Goal: Task Accomplishment & Management: Manage account settings

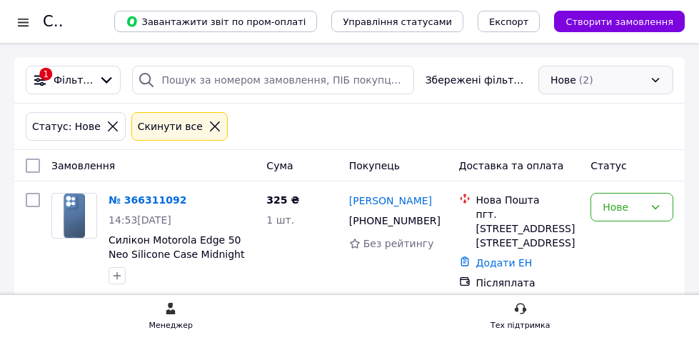
click at [626, 84] on div "Нове (2)" at bounding box center [605, 80] width 135 height 29
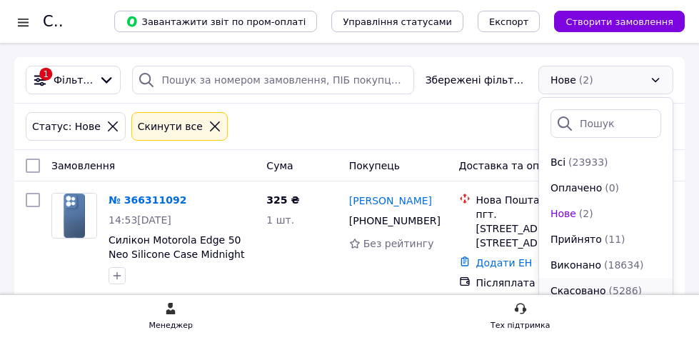
click at [599, 283] on span "Скасовано" at bounding box center [578, 290] width 56 height 14
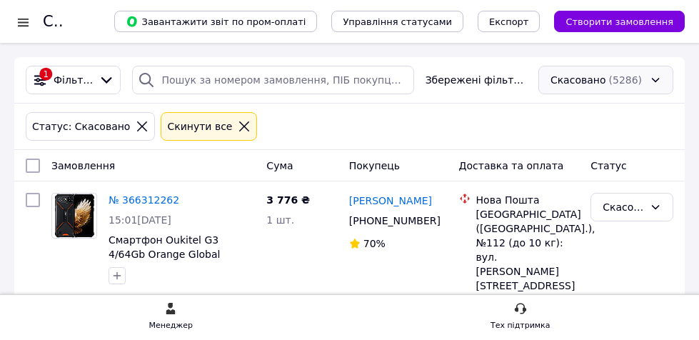
click at [618, 84] on div "Скасовано (5286)" at bounding box center [605, 80] width 135 height 29
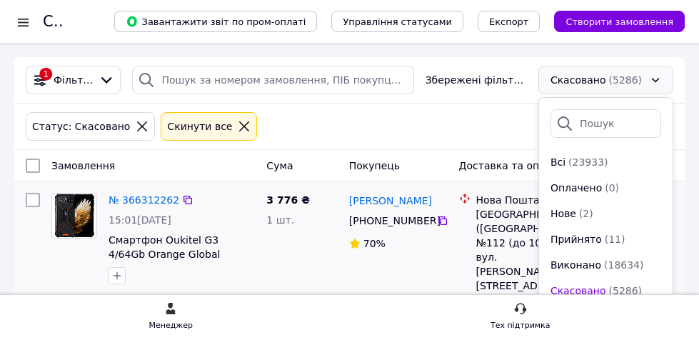
click at [614, 203] on li "Нове (2)" at bounding box center [606, 214] width 134 height 26
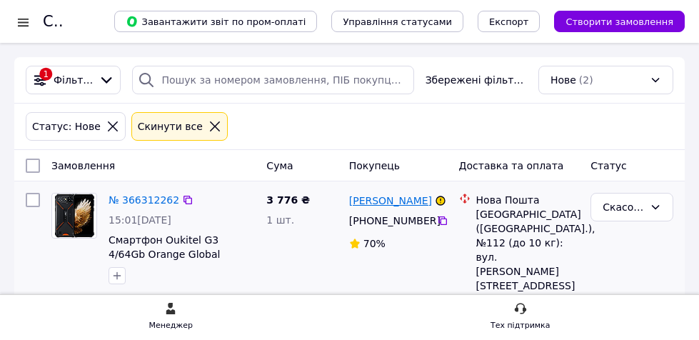
click at [412, 200] on link "Людмила Фещук" at bounding box center [390, 200] width 83 height 14
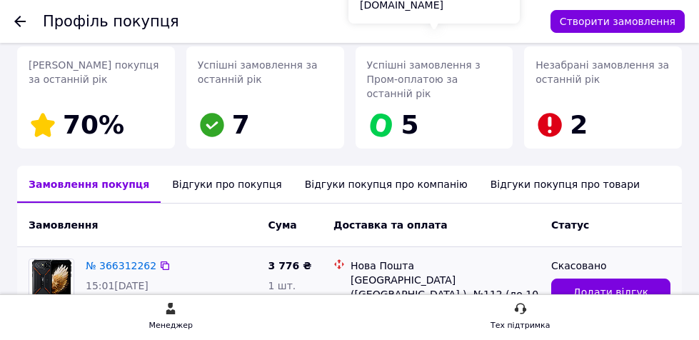
scroll to position [286, 0]
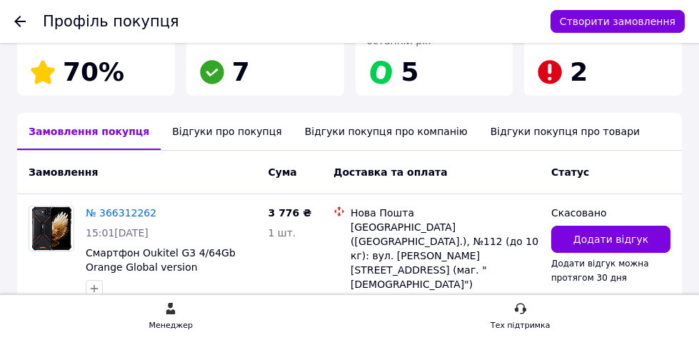
click at [227, 113] on div "Відгуки про покупця" at bounding box center [227, 131] width 132 height 37
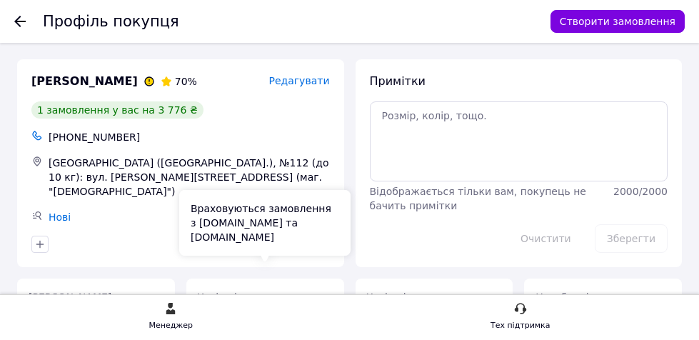
scroll to position [0, 0]
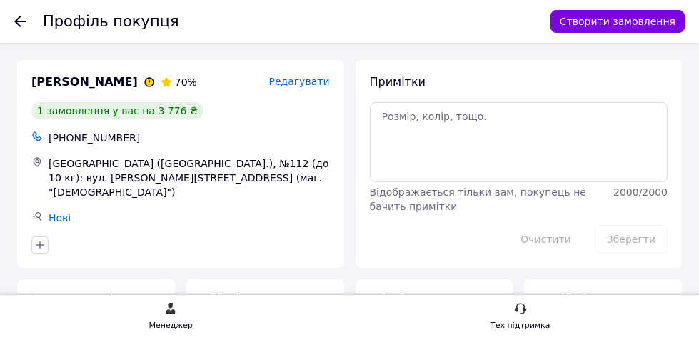
click at [11, 22] on div "Профіль покупця Створити замовлення" at bounding box center [349, 21] width 699 height 43
click at [19, 21] on use at bounding box center [19, 21] width 11 height 11
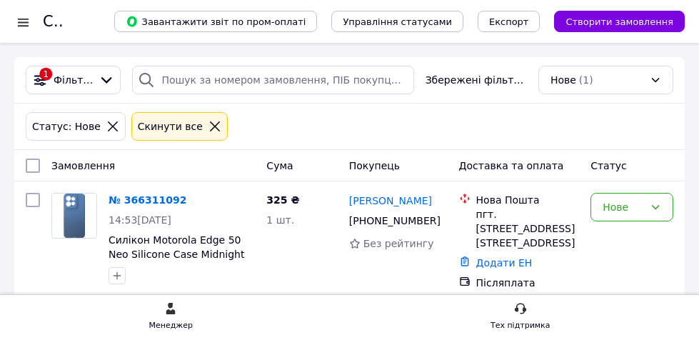
click at [493, 131] on div "Статус: Нове Cкинути все" at bounding box center [349, 126] width 653 height 34
click at [525, 156] on div "Доставка та оплата" at bounding box center [519, 166] width 132 height 26
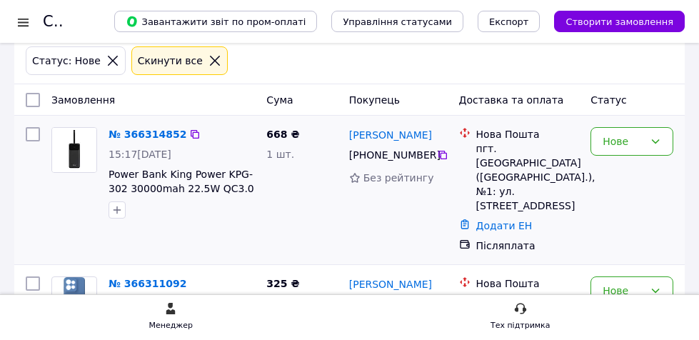
scroll to position [71, 0]
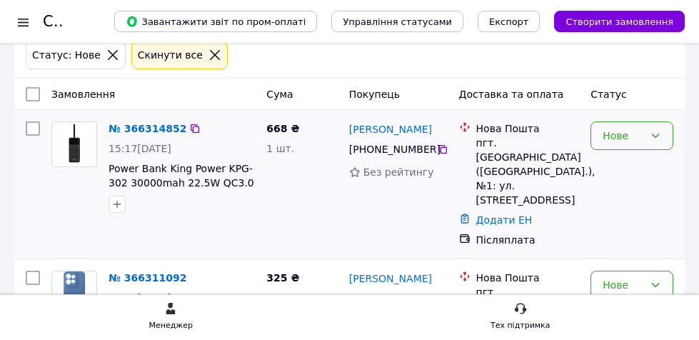
click at [618, 136] on div "Нове" at bounding box center [623, 136] width 41 height 16
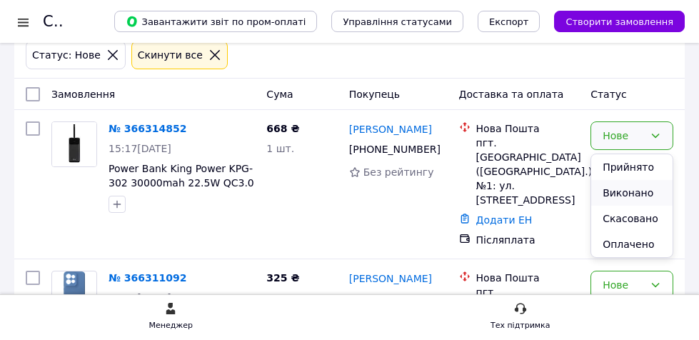
click at [627, 189] on li "Виконано" at bounding box center [631, 193] width 81 height 26
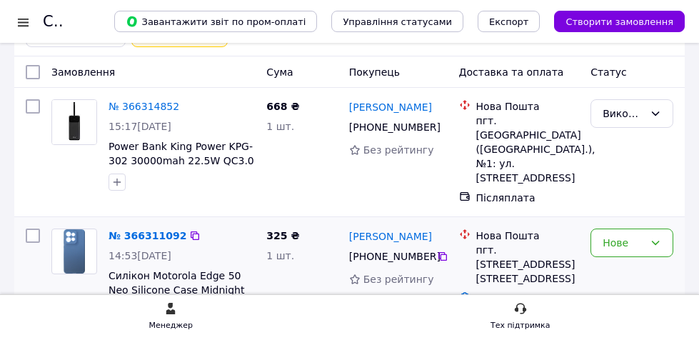
scroll to position [133, 0]
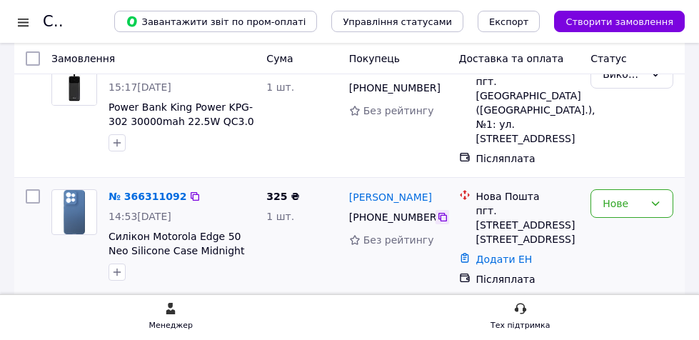
click at [438, 213] on icon at bounding box center [442, 217] width 9 height 9
click at [579, 213] on div "пгт. Печенеги, №1, ул. Харьковская 100А" at bounding box center [528, 224] width 104 height 43
click at [593, 153] on div "Виконано" at bounding box center [632, 112] width 94 height 117
click at [643, 127] on div "Виконано" at bounding box center [632, 112] width 94 height 117
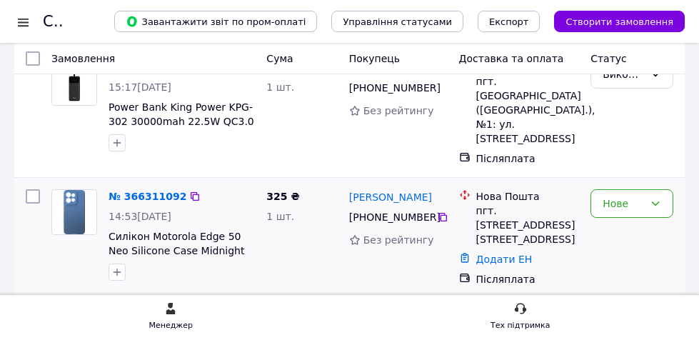
click at [618, 246] on div "Нове" at bounding box center [632, 237] width 94 height 109
click at [652, 149] on div "Виконано" at bounding box center [632, 112] width 94 height 117
click at [623, 198] on div "Нове" at bounding box center [631, 203] width 83 height 29
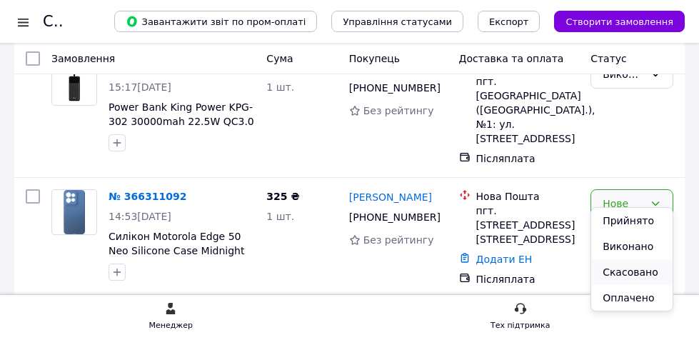
click at [638, 265] on li "Скасовано" at bounding box center [631, 272] width 81 height 26
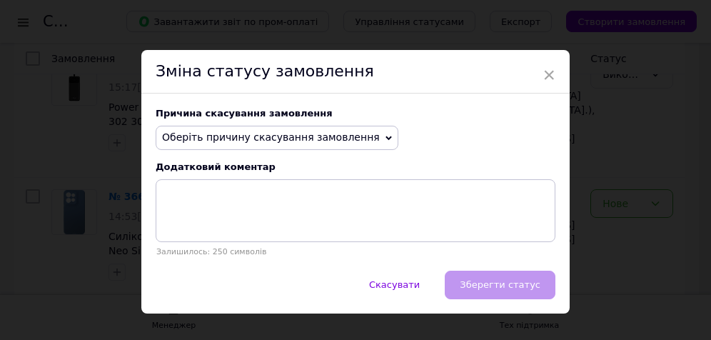
click at [318, 138] on span "Оберіть причину скасування замовлення" at bounding box center [271, 136] width 218 height 11
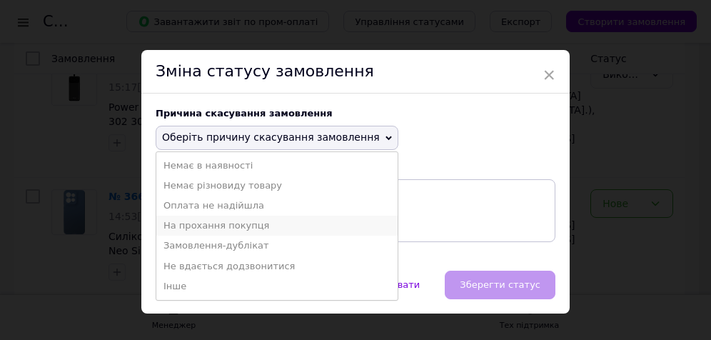
click at [283, 228] on li "На прохання покупця" at bounding box center [276, 226] width 241 height 20
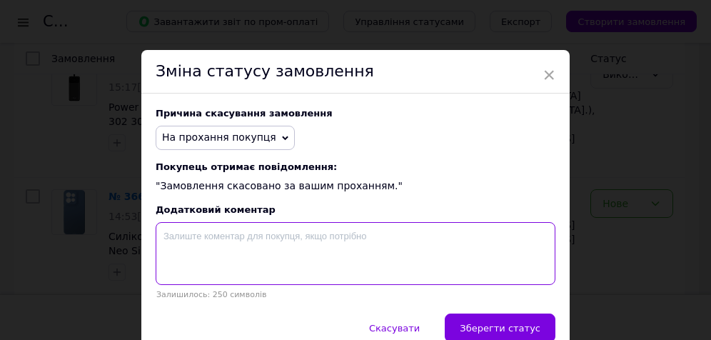
click at [303, 238] on textarea at bounding box center [356, 253] width 400 height 63
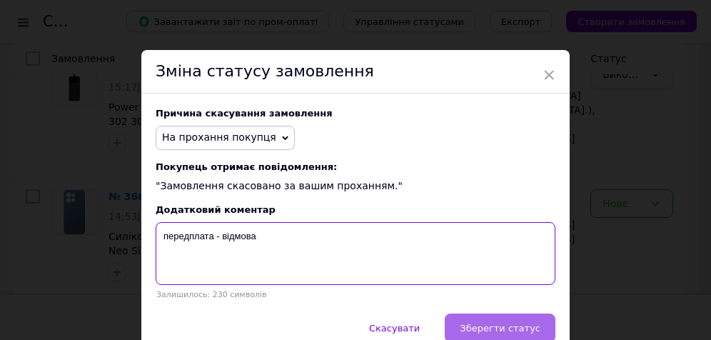
type textarea "передплата - відмова"
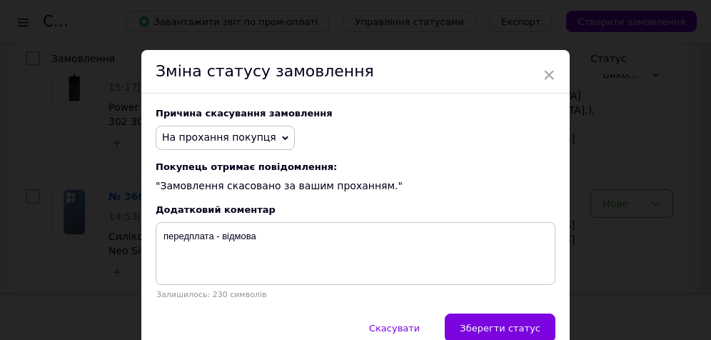
click at [515, 330] on span "Зберегти статус" at bounding box center [500, 328] width 81 height 11
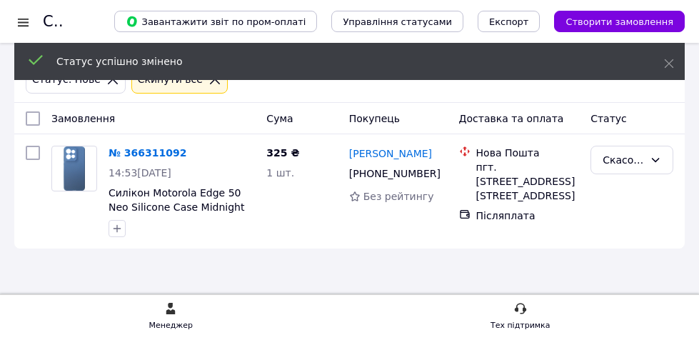
scroll to position [47, 0]
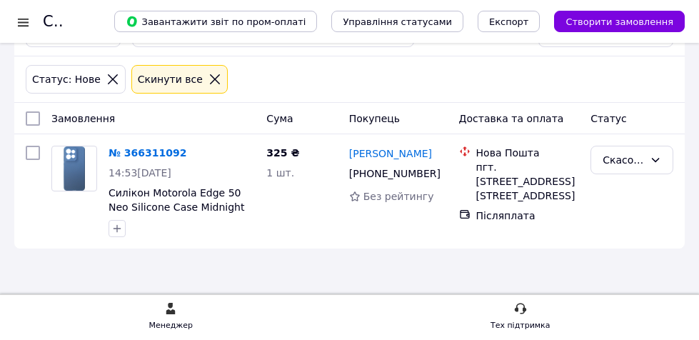
click at [591, 97] on div "Статус: Нове Cкинути все" at bounding box center [349, 79] width 670 height 46
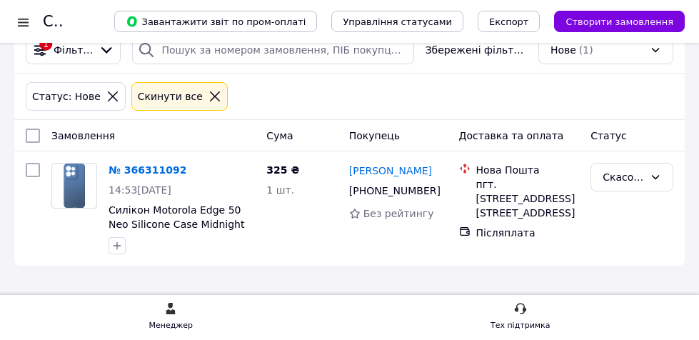
scroll to position [0, 0]
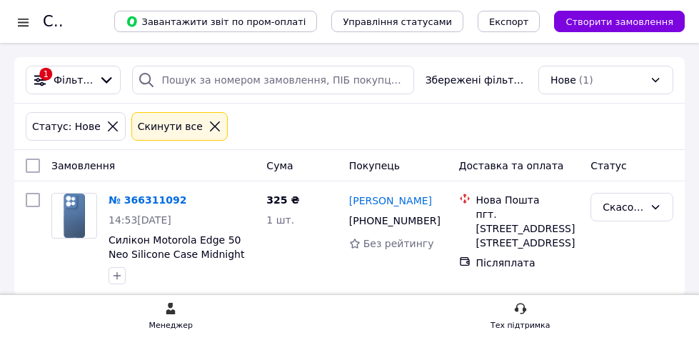
click at [589, 136] on div "Статус: Нове Cкинути все" at bounding box center [349, 126] width 653 height 34
